Goal: Check status: Check status

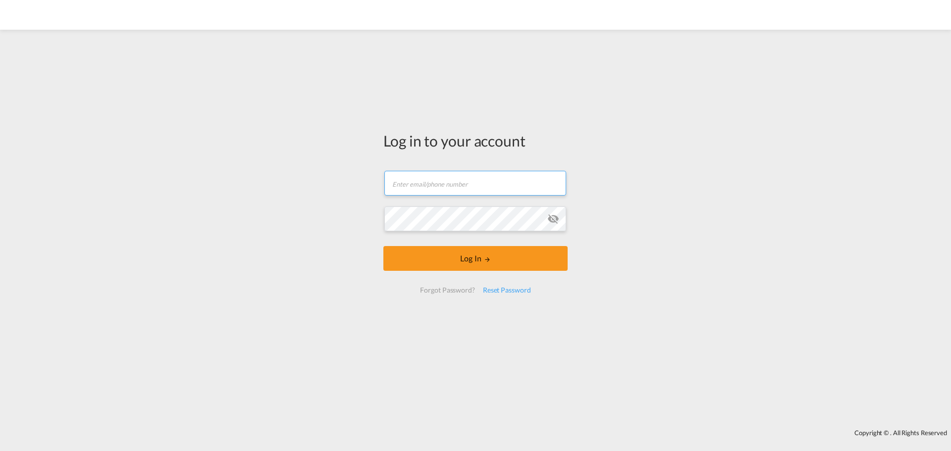
type input "[EMAIL_ADDRESS][DOMAIN_NAME]"
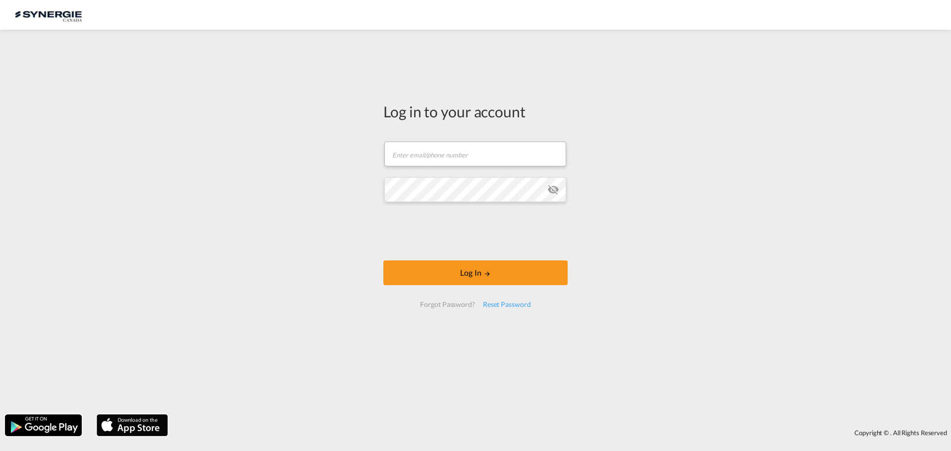
click at [414, 172] on form "Email field is required Password field is required Log In Forgot Password? Rese…" at bounding box center [476, 225] width 184 height 186
click at [425, 158] on input "text" at bounding box center [476, 154] width 182 height 25
type input "[EMAIL_ADDRESS][DOMAIN_NAME]"
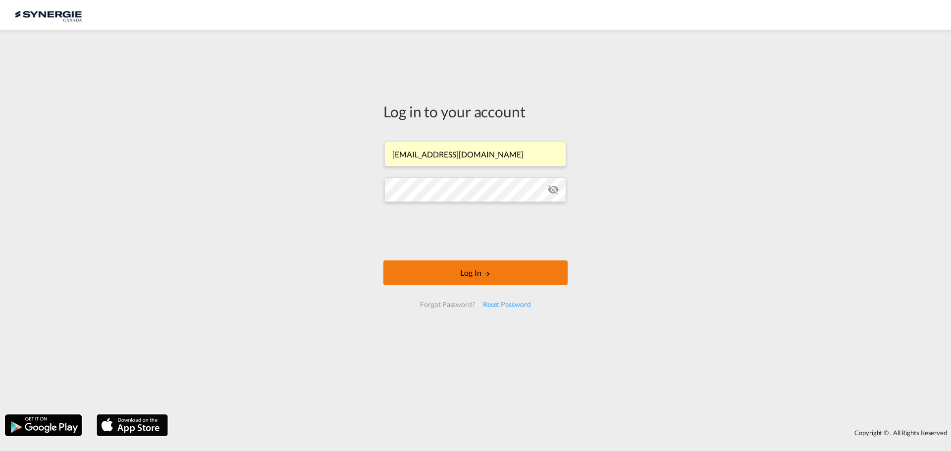
click at [471, 268] on button "Log In" at bounding box center [476, 273] width 184 height 25
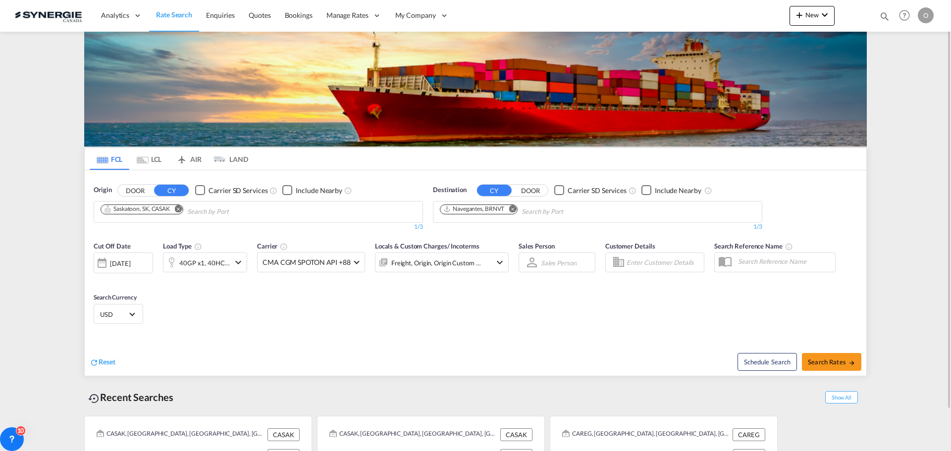
drag, startPoint x: 885, startPoint y: 12, endPoint x: 875, endPoint y: 15, distance: 10.7
click at [885, 12] on md-icon "icon-magnify" at bounding box center [885, 16] width 11 height 11
drag, startPoint x: 723, startPoint y: 17, endPoint x: 729, endPoint y: 24, distance: 9.8
click at [723, 17] on select "Bookings Quotes Enquiries" at bounding box center [727, 16] width 47 height 18
select select "Quotes"
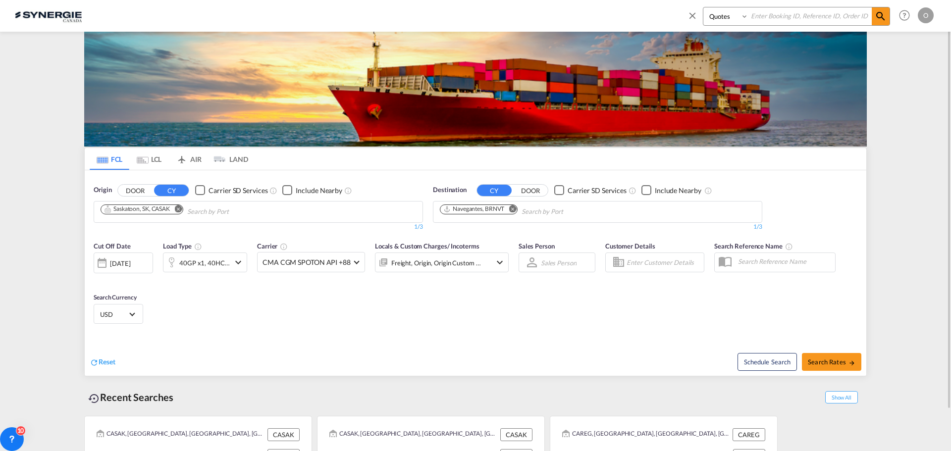
click at [704, 7] on select "Bookings Quotes Enquiries" at bounding box center [727, 16] width 47 height 18
click at [782, 20] on input at bounding box center [810, 15] width 123 height 17
paste input "SYC000013826"
type input "SYC000013826"
click at [880, 16] on md-icon "icon-magnify" at bounding box center [881, 16] width 12 height 12
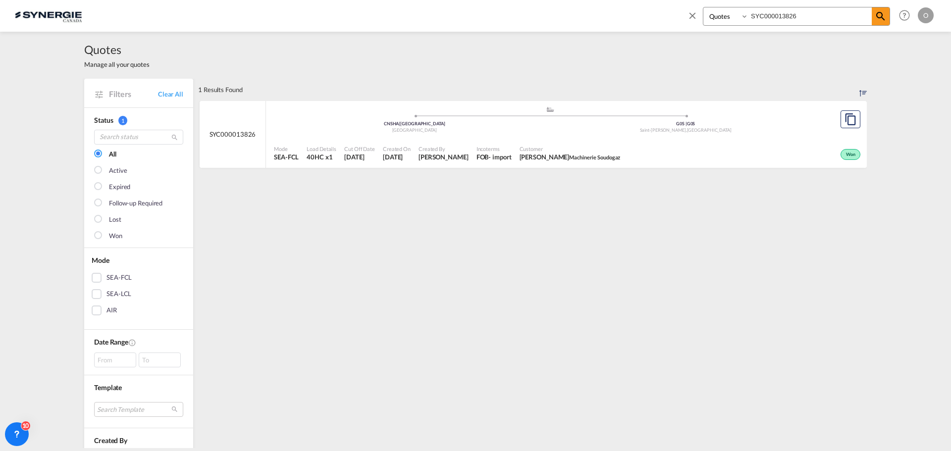
click at [506, 149] on div "Incoterms FOB - import" at bounding box center [494, 153] width 43 height 25
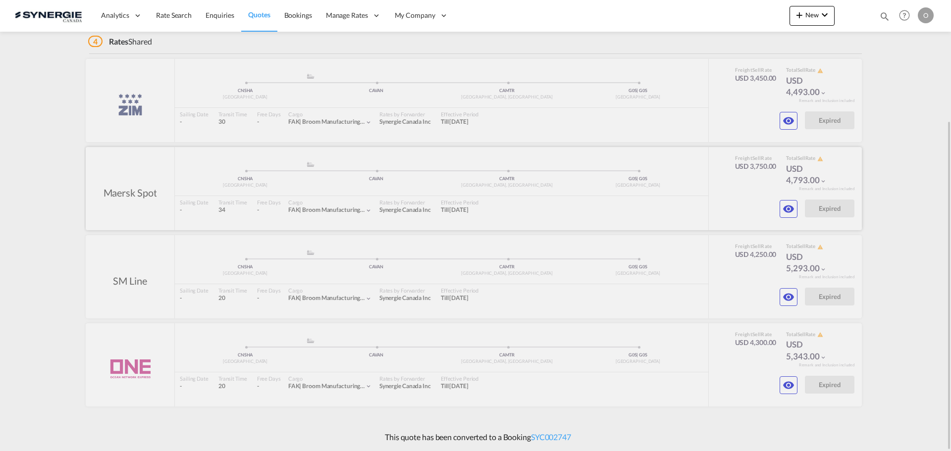
scroll to position [115, 0]
